Goal: Complete application form

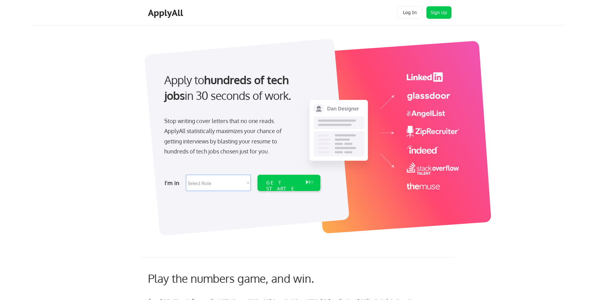
click at [248, 183] on select "Select Role Software Engineering Product Management Customer Success Sales UI/U…" at bounding box center [218, 183] width 65 height 16
select select ""engineering""
click at [186, 175] on select "Select Role Software Engineering Product Management Customer Success Sales UI/U…" at bounding box center [218, 183] width 65 height 16
select select ""engineering""
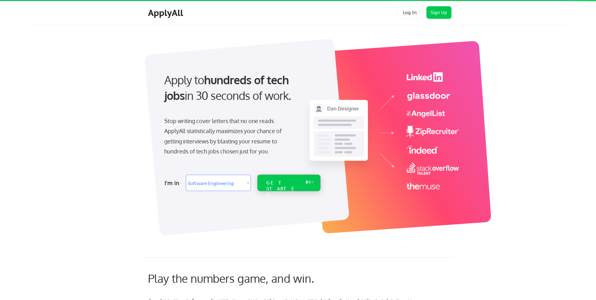
click at [274, 186] on div "GET STARTED" at bounding box center [283, 183] width 40 height 16
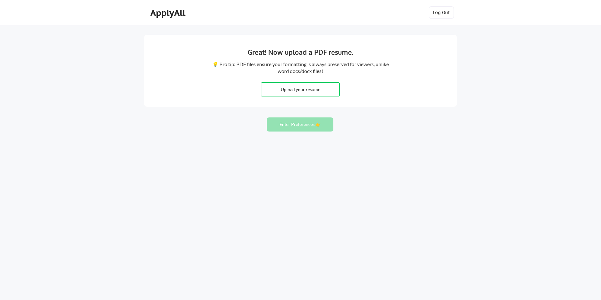
click at [325, 92] on input "file" at bounding box center [300, 89] width 78 height 13
type input "C:\fakepath\Rajat_Nagpal_Resume.pdf"
click at [313, 126] on button "Enter Preferences 👉" at bounding box center [300, 124] width 67 height 14
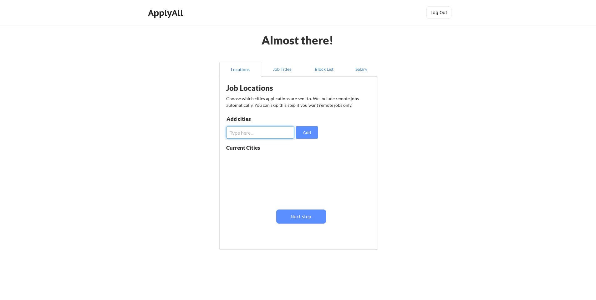
click at [271, 133] on input "input" at bounding box center [260, 132] width 68 height 13
click at [297, 214] on button "Next step" at bounding box center [301, 216] width 50 height 14
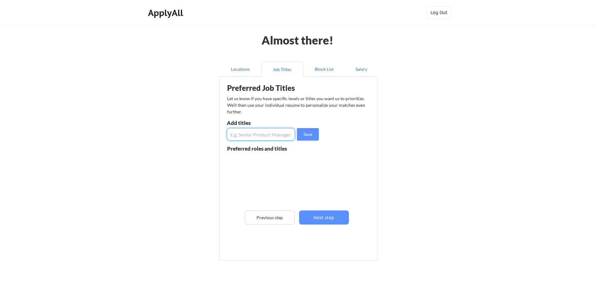
click at [261, 135] on input "input" at bounding box center [261, 134] width 68 height 13
type input "Senior Software Engineer"
click at [323, 218] on button "Next step" at bounding box center [324, 217] width 50 height 14
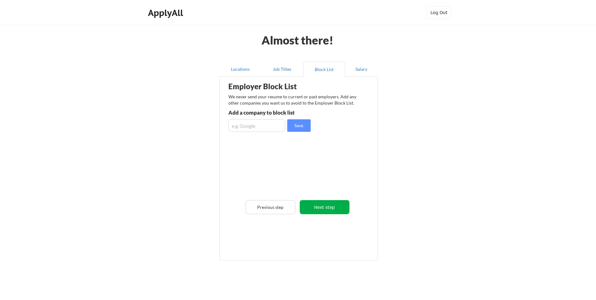
click at [338, 209] on button "Next step" at bounding box center [325, 207] width 50 height 14
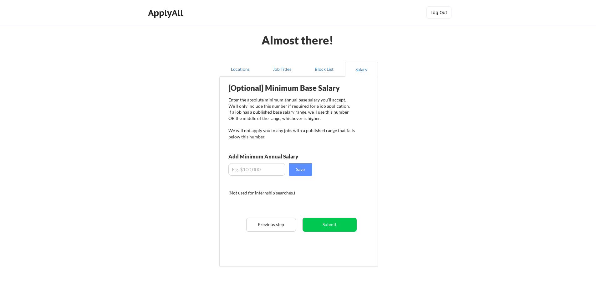
click at [248, 172] on input "input" at bounding box center [256, 169] width 57 height 13
click at [240, 171] on input "input" at bounding box center [256, 169] width 57 height 13
type input "$240,000"
click at [344, 212] on div "[Optional] Minimum Base Salary Enter the absolute minimum annual base salary yo…" at bounding box center [300, 169] width 154 height 179
click at [340, 222] on button "Submit" at bounding box center [330, 225] width 54 height 14
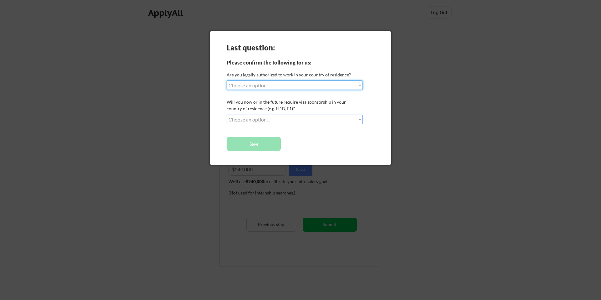
click at [310, 86] on select "Choose an option... Yes, I am a US Citizen Yes, I am a Canadian Citizen Yes, I …" at bounding box center [295, 84] width 136 height 9
select select ""yes__i_am_here_on_a_visa__h1b__opt__etc__""
click at [227, 80] on select "Choose an option... Yes, I am a US Citizen Yes, I am a Canadian Citizen Yes, I …" at bounding box center [295, 84] width 136 height 9
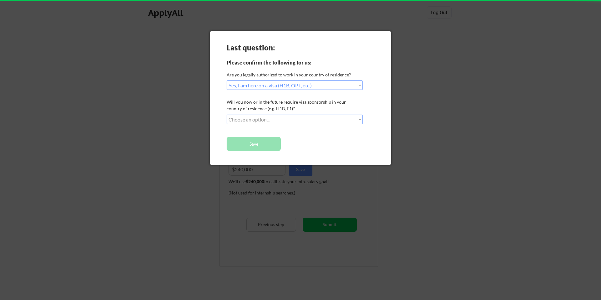
click at [297, 122] on select "Choose an option... No, I will not need sponsorship Yes, I will need sponsorship" at bounding box center [295, 119] width 136 height 9
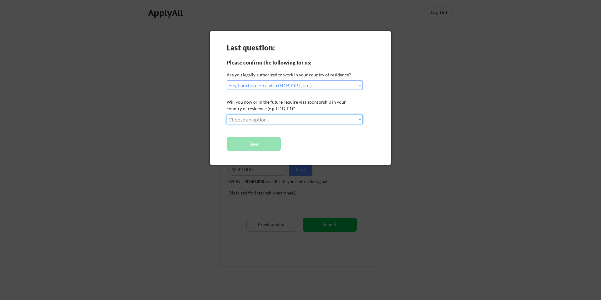
select select ""yes__i_will_need_sponsorship""
click at [227, 115] on select "Choose an option... No, I will not need sponsorship Yes, I will need sponsorship" at bounding box center [295, 119] width 136 height 9
click at [259, 145] on button "Save" at bounding box center [254, 144] width 54 height 14
